Goal: Information Seeking & Learning: Find specific fact

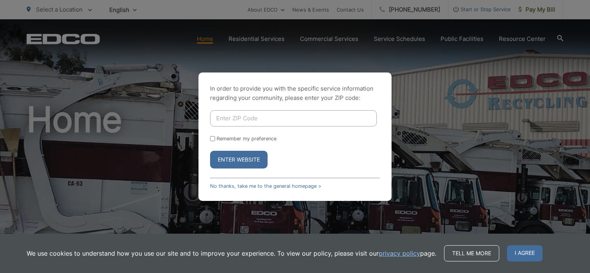
click at [226, 116] on input "Enter ZIP Code" at bounding box center [293, 118] width 167 height 16
type input "92069"
click at [219, 158] on button "Enter Website" at bounding box center [239, 160] width 58 height 18
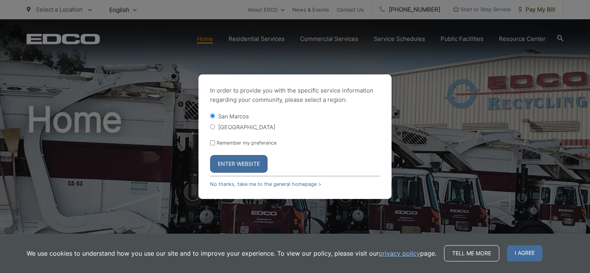
click at [234, 163] on button "Enter Website" at bounding box center [239, 164] width 58 height 18
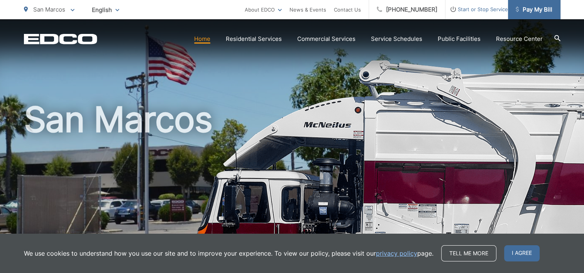
click at [532, 11] on span "Pay My Bill" at bounding box center [534, 9] width 37 height 9
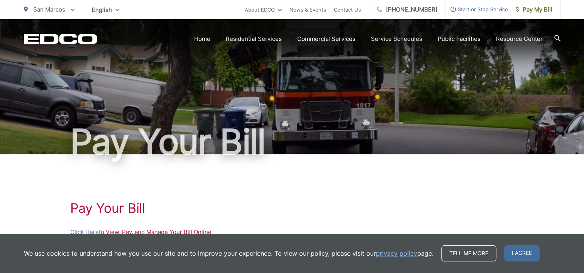
click at [399, 136] on h1 "Pay Your Bill" at bounding box center [292, 142] width 537 height 39
click at [531, 10] on span "Pay My Bill" at bounding box center [534, 9] width 37 height 9
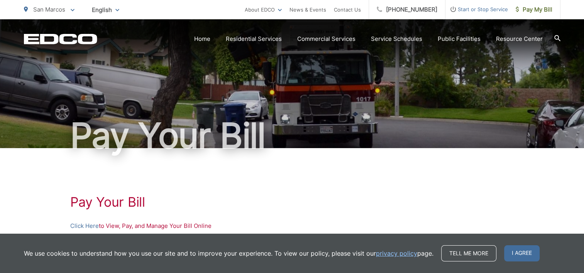
scroll to position [10, 0]
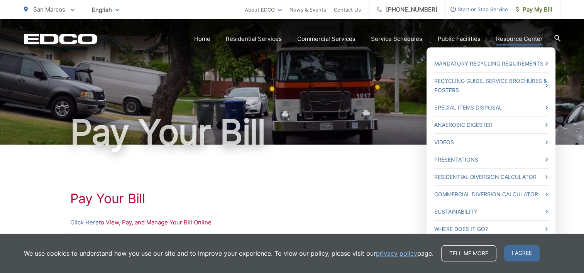
click at [533, 38] on link "Resource Center" at bounding box center [519, 38] width 47 height 9
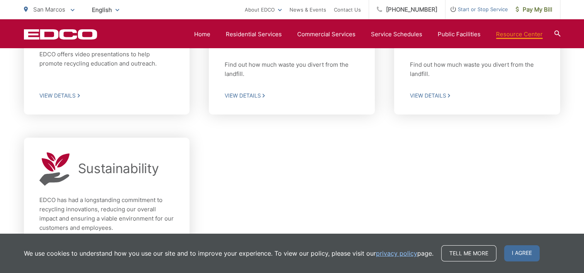
scroll to position [599, 0]
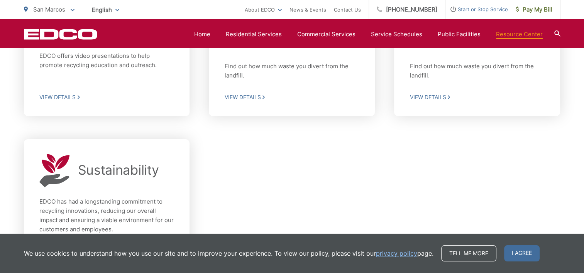
click at [557, 31] on icon at bounding box center [558, 34] width 6 height 6
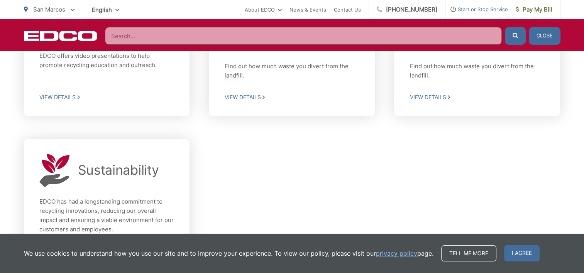
click at [127, 34] on input "Search" at bounding box center [303, 36] width 397 height 18
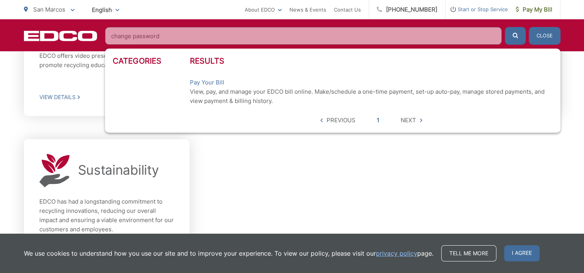
type input "change password"
click at [505, 27] on button "submit" at bounding box center [515, 36] width 21 height 18
click at [59, 8] on span "San Marcos" at bounding box center [49, 9] width 32 height 7
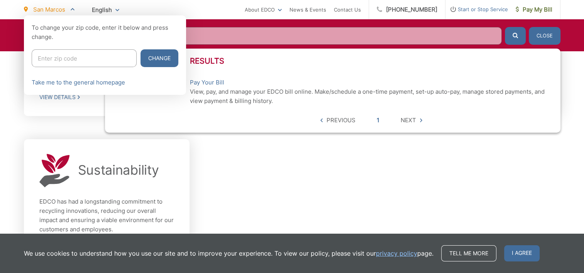
click at [59, 8] on span "San Marcos" at bounding box center [49, 9] width 32 height 7
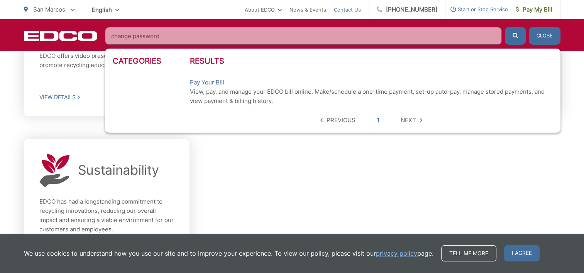
click at [358, 7] on link "Contact Us" at bounding box center [347, 9] width 27 height 9
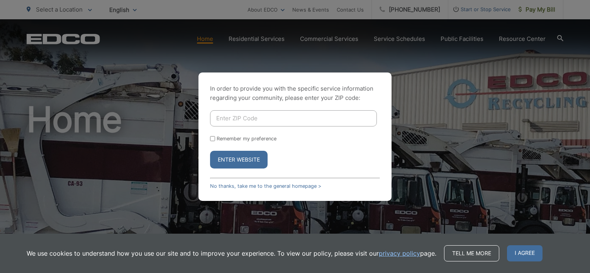
click at [237, 159] on button "Enter Website" at bounding box center [239, 160] width 58 height 18
click at [231, 119] on input "Enter ZIP Code" at bounding box center [293, 118] width 167 height 16
type input "92069"
click at [255, 185] on link "No thanks, take me to the general homepage >" at bounding box center [265, 186] width 111 height 6
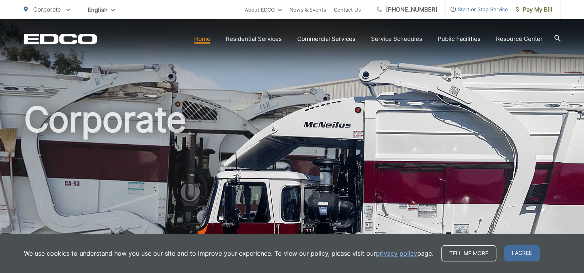
click at [555, 37] on icon at bounding box center [557, 38] width 6 height 6
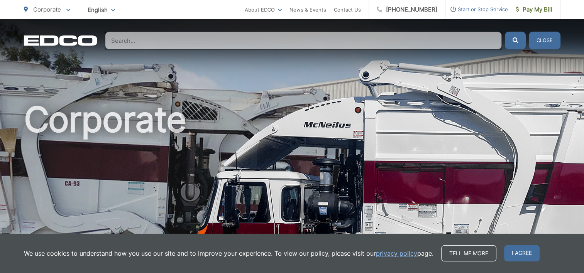
click at [119, 39] on input "Search" at bounding box center [303, 41] width 397 height 18
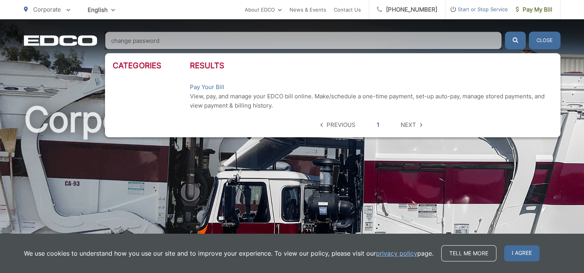
type input "change password"
click at [505, 32] on button "submit" at bounding box center [515, 41] width 21 height 18
